Goal: Task Accomplishment & Management: Complete application form

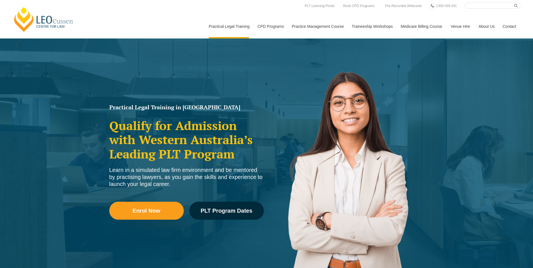
click at [37, 161] on div "Practical Legal Training in Western Australia Qualify for Admission with Wester…" at bounding box center [266, 162] width 533 height 247
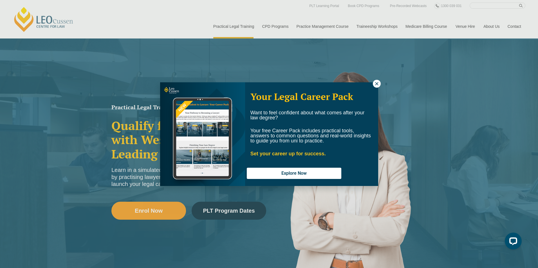
click at [378, 82] on icon at bounding box center [376, 83] width 5 height 5
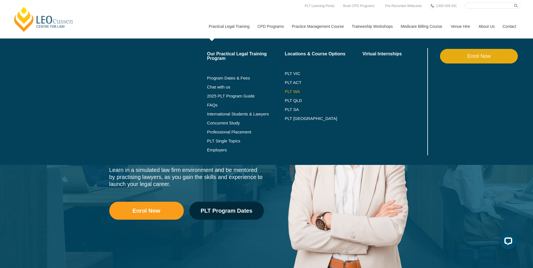
click at [298, 91] on link "PLT WA" at bounding box center [317, 91] width 64 height 4
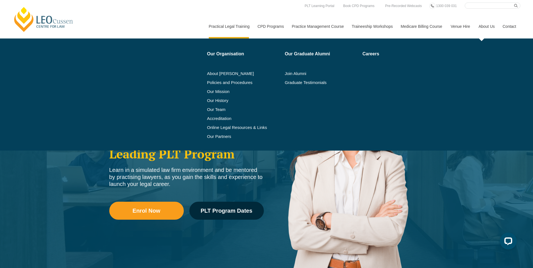
click at [480, 27] on link "About Us" at bounding box center [487, 26] width 24 height 24
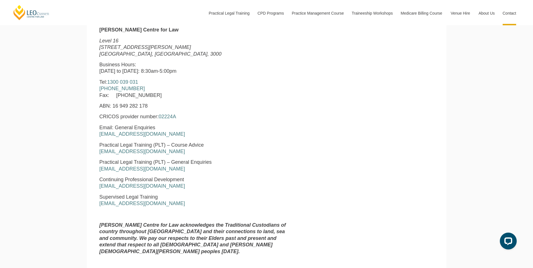
scroll to position [225, 0]
